Goal: Task Accomplishment & Management: Use online tool/utility

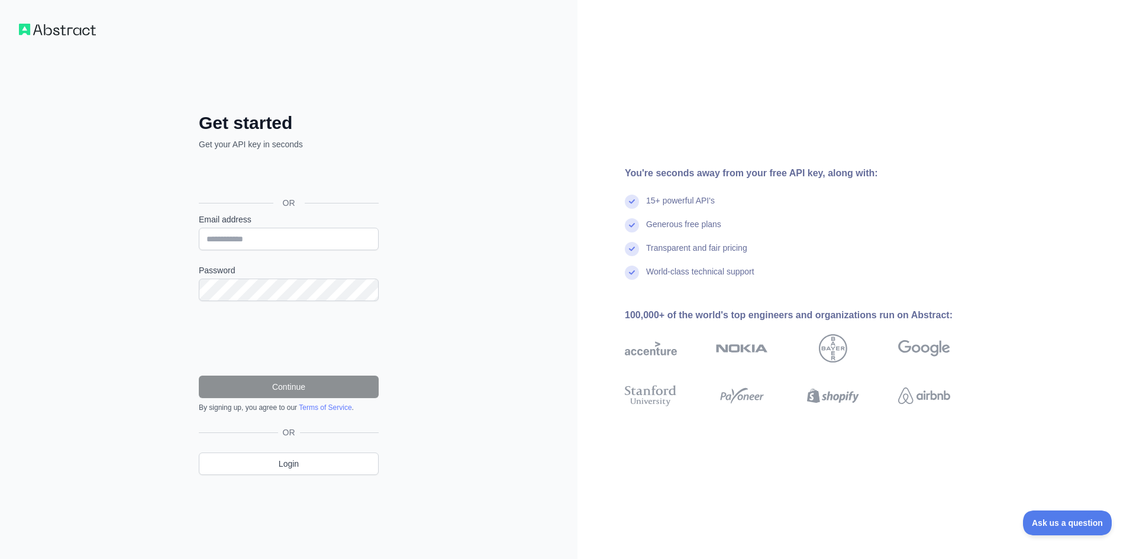
click at [428, 320] on div "Get started Get your API key in seconds OR Email address Password Continue By s…" at bounding box center [289, 279] width 578 height 559
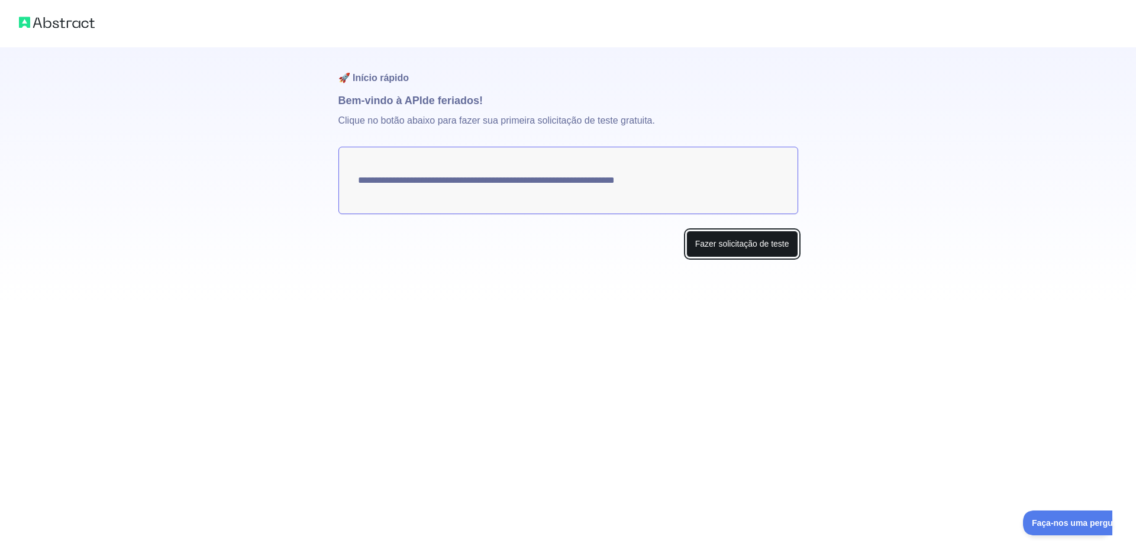
click at [764, 249] on font "Fazer solicitação de teste" at bounding box center [742, 243] width 94 height 9
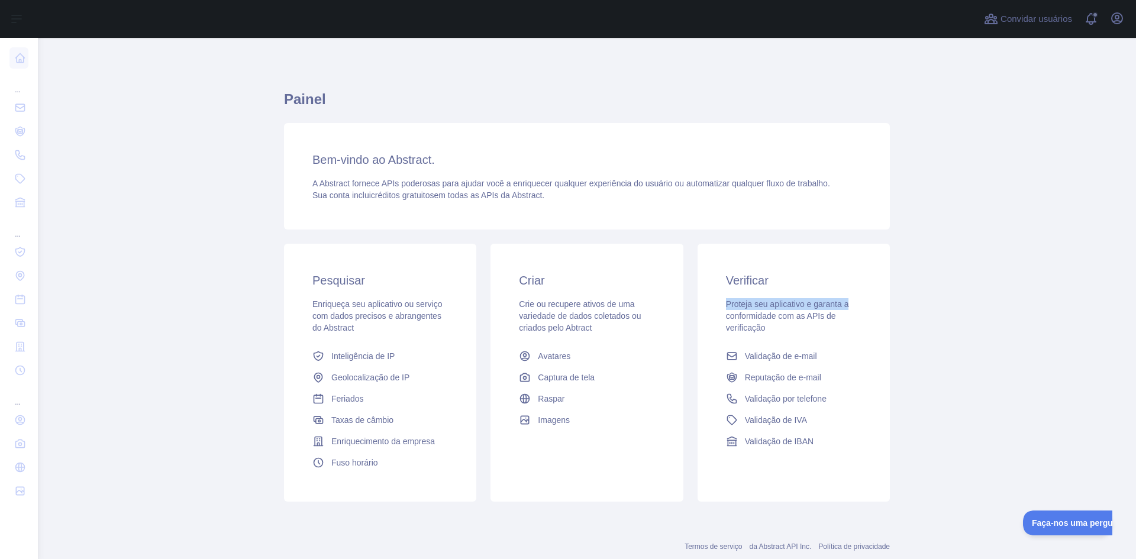
drag, startPoint x: 842, startPoint y: 304, endPoint x: 682, endPoint y: 299, distance: 160.4
click at [691, 299] on div "Verificar Proteja seu aplicativo e garanta a conformidade com as APIs de verifi…" at bounding box center [794, 373] width 207 height 258
drag, startPoint x: 620, startPoint y: 296, endPoint x: 492, endPoint y: 296, distance: 128.4
click at [492, 296] on div "Criar Crie ou recupere ativos de uma variedade de dados coletados ou criados pe…" at bounding box center [587, 351] width 192 height 215
click at [712, 328] on div "Verificar Proteja seu aplicativo e garanta a conformidade com as APIs de verifi…" at bounding box center [794, 362] width 192 height 237
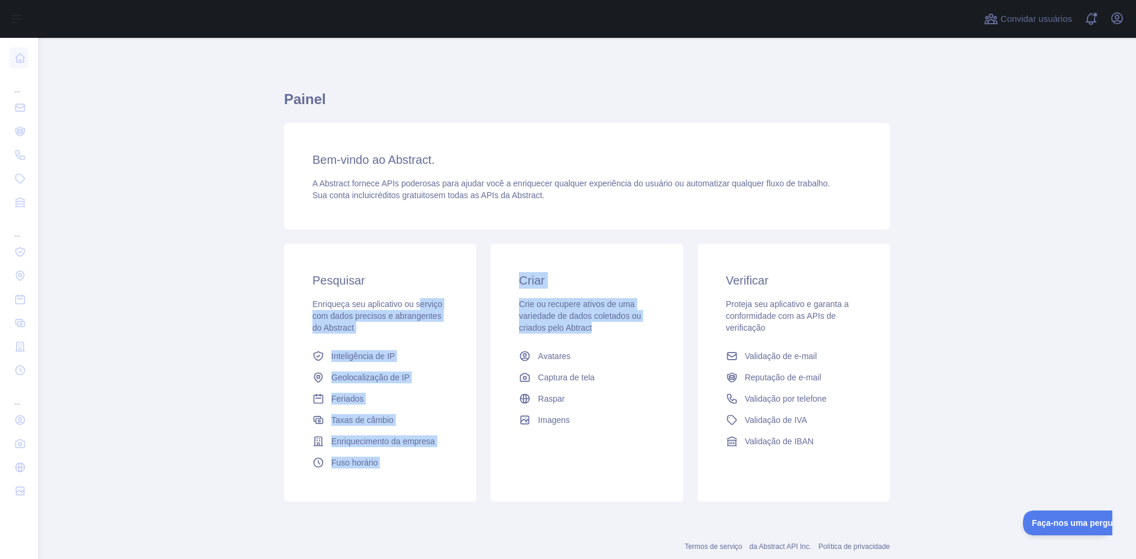
drag, startPoint x: 609, startPoint y: 322, endPoint x: 415, endPoint y: 305, distance: 194.8
click at [415, 305] on div "Pesquisar Enriqueça seu aplicativo ou serviço com dados precisos e abrangentes …" at bounding box center [587, 373] width 620 height 272
click at [415, 305] on font "Enriqueça seu aplicativo ou serviço com dados precisos e abrangentes do Abstract" at bounding box center [377, 315] width 130 height 33
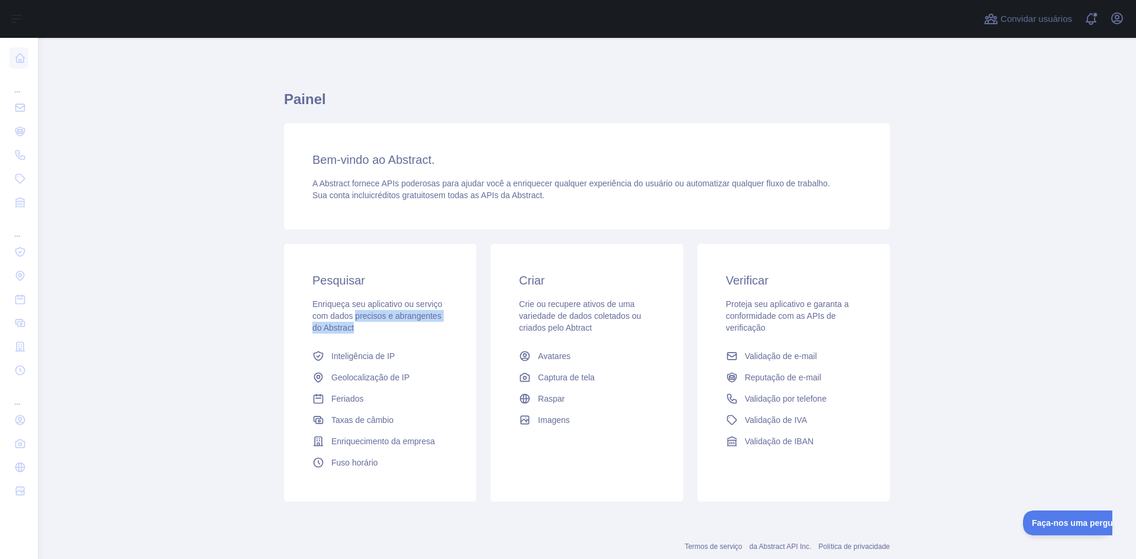
drag, startPoint x: 424, startPoint y: 322, endPoint x: 350, endPoint y: 311, distance: 74.8
click at [350, 311] on div "Enriqueça seu aplicativo ou serviço com dados precisos e abrangentes do Abstract" at bounding box center [380, 316] width 136 height 36
click at [372, 305] on font "Enriqueça seu aplicativo ou serviço com dados precisos e abrangentes do Abstract" at bounding box center [377, 315] width 130 height 33
